Goal: Check status: Verify the current state of an ongoing process or item

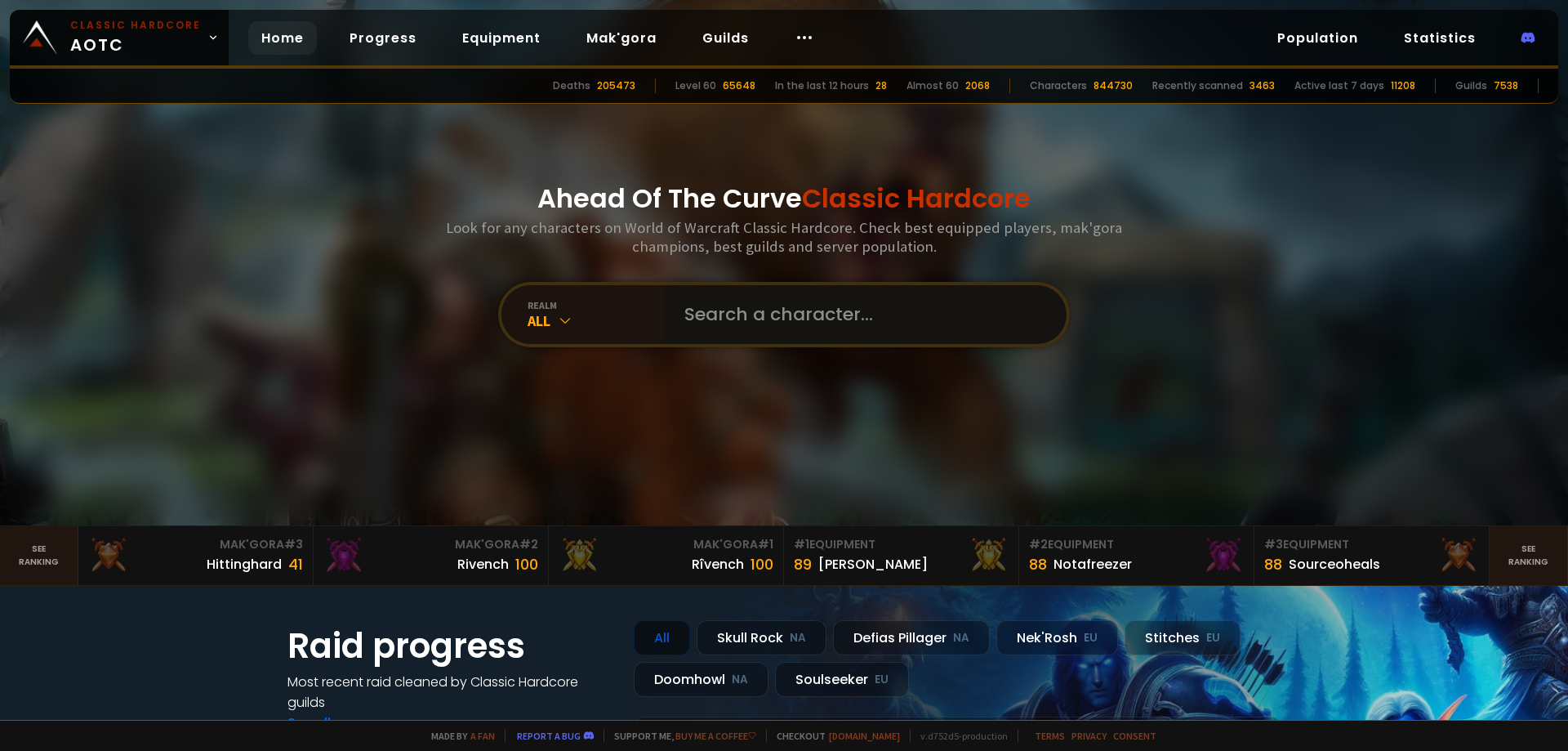
click at [773, 304] on input "text" at bounding box center [860, 315] width 372 height 59
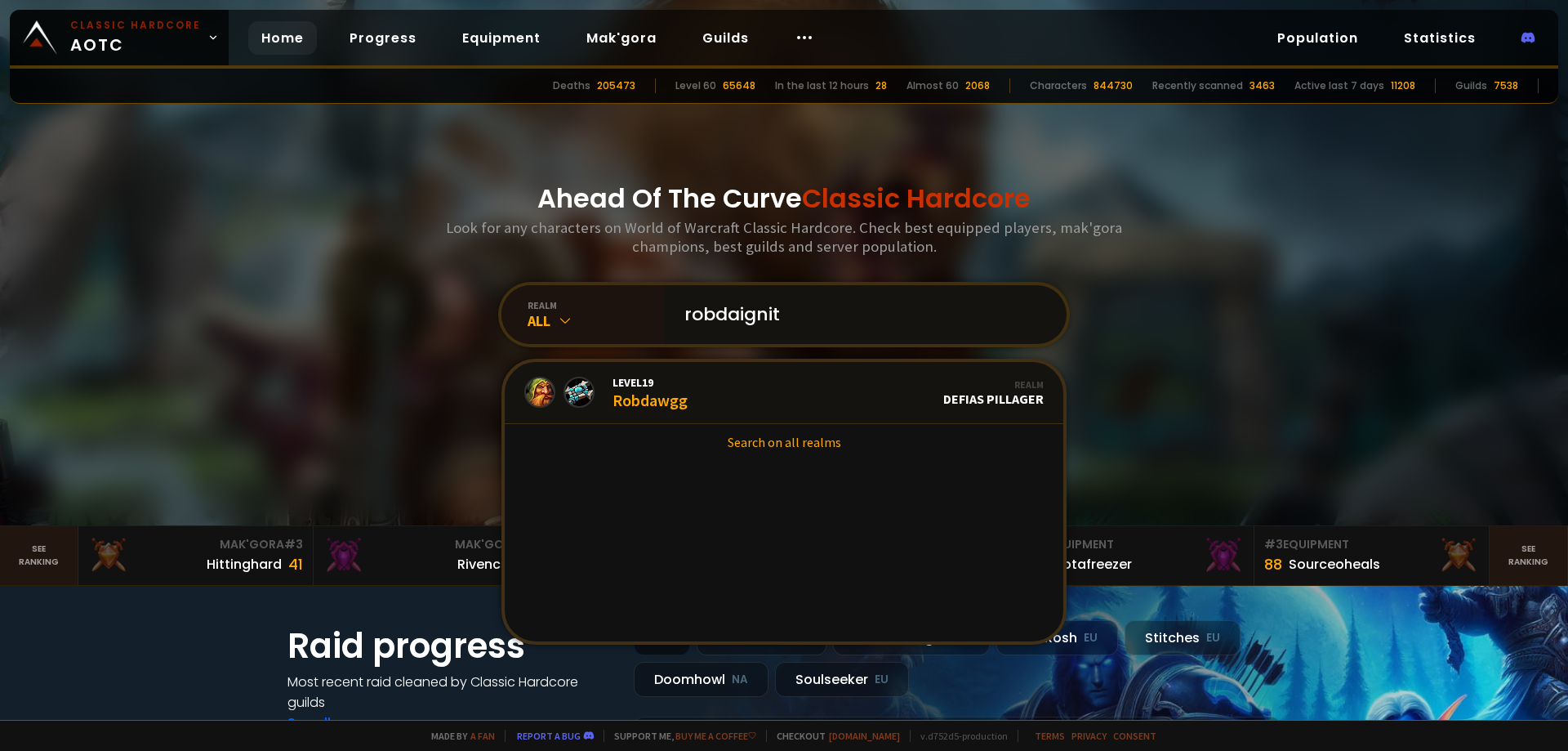
type input "robdaignite"
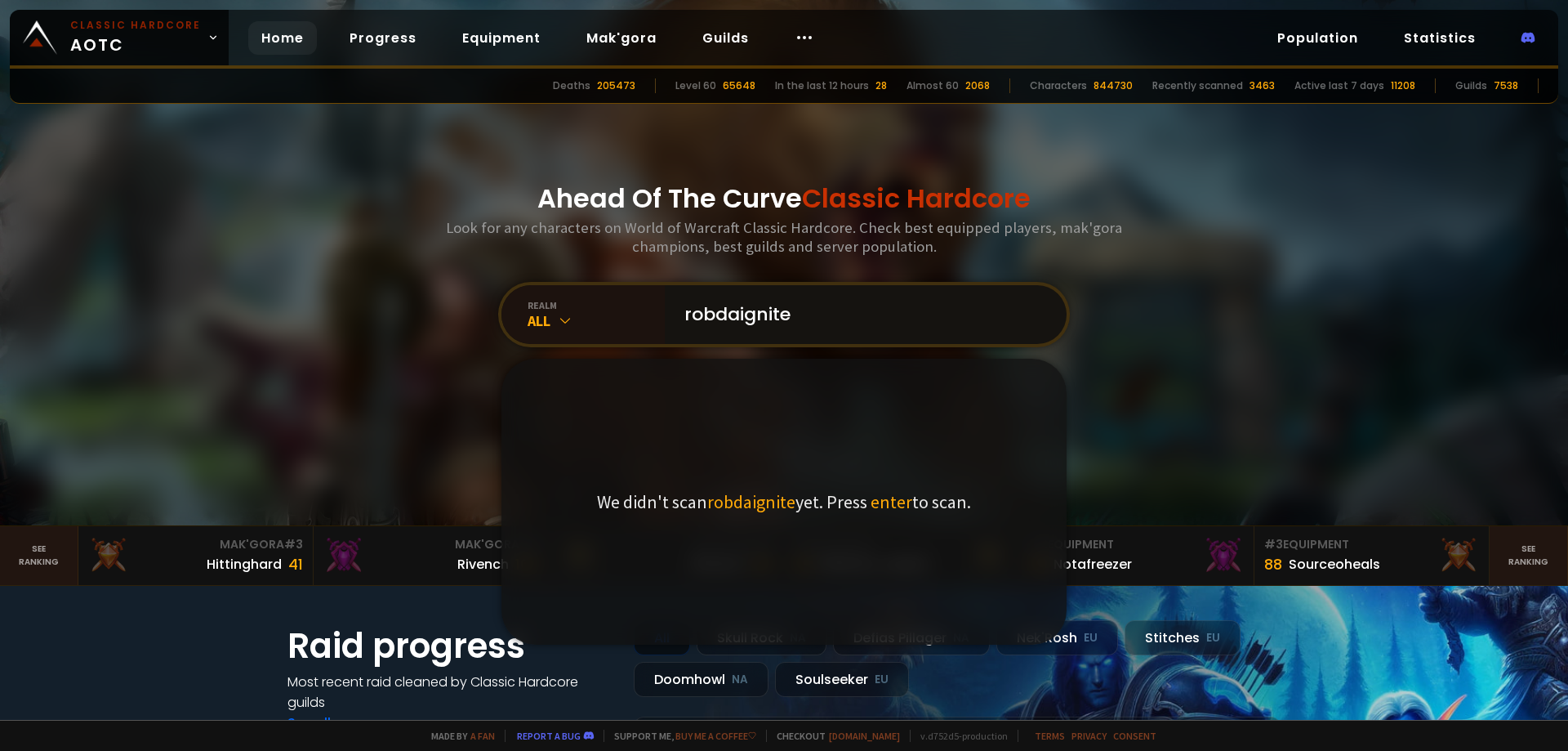
click at [901, 315] on input "robdaignite" at bounding box center [860, 315] width 372 height 59
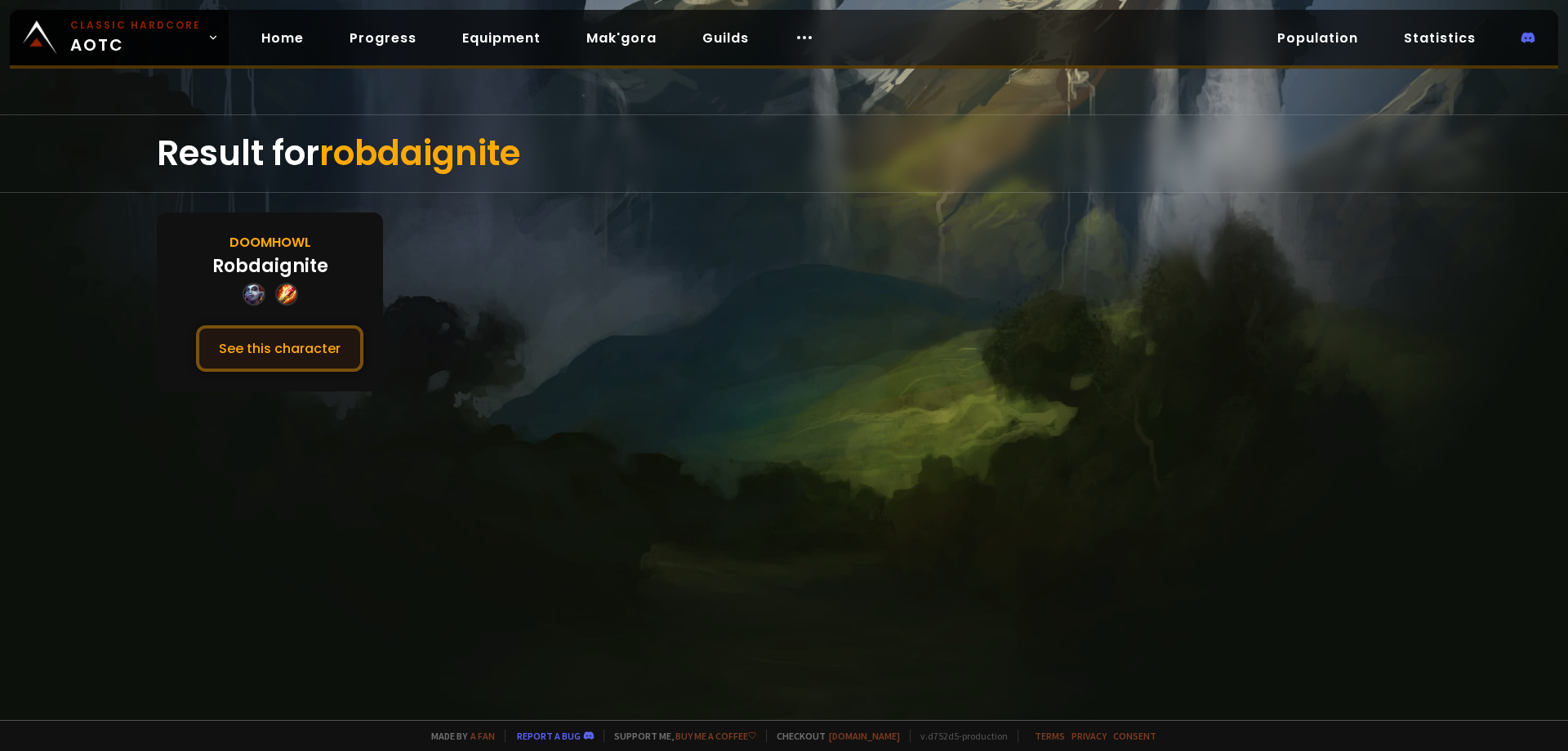
click at [287, 342] on button "See this character" at bounding box center [279, 348] width 167 height 46
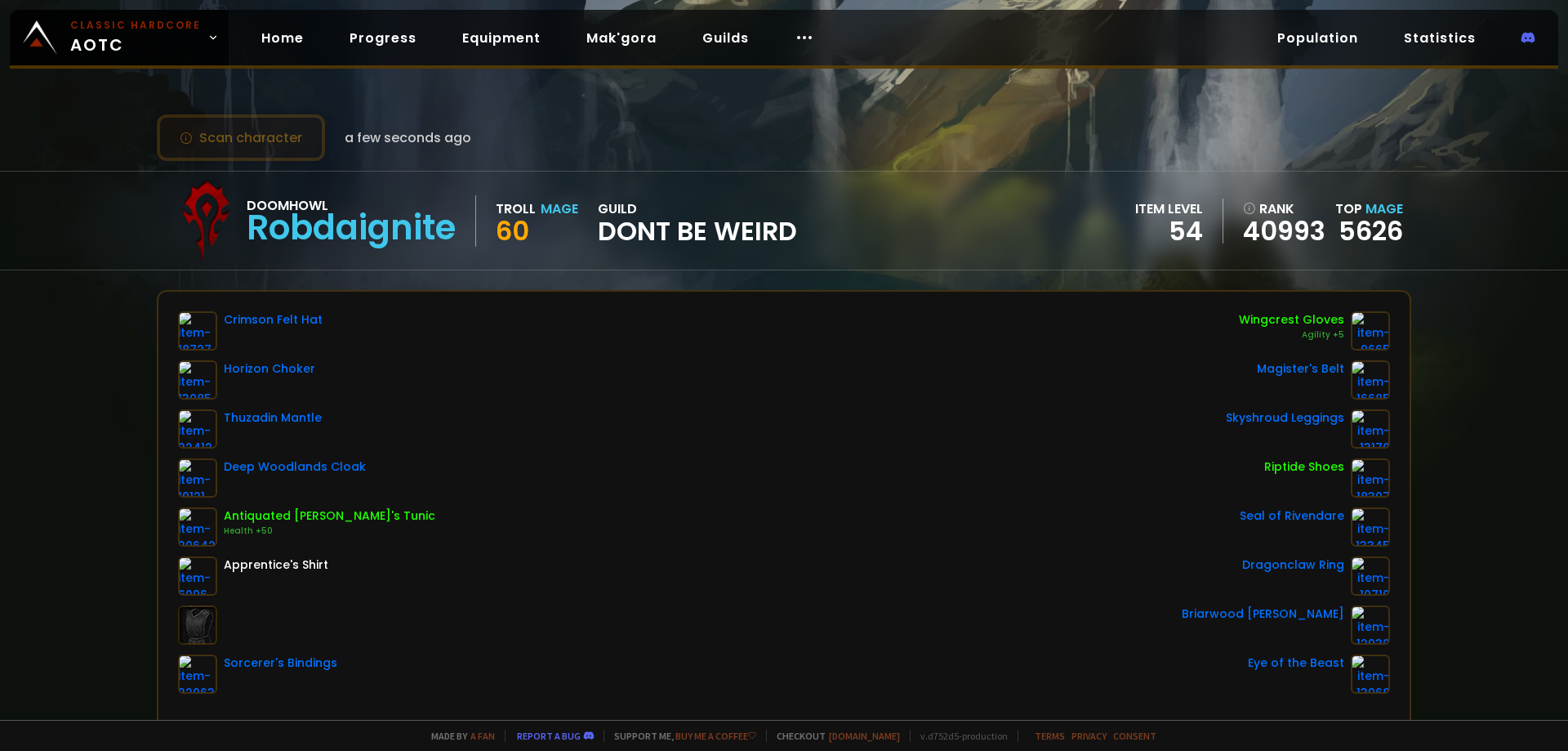
click at [213, 145] on button "Scan character" at bounding box center [240, 137] width 168 height 46
